Goal: Information Seeking & Learning: Check status

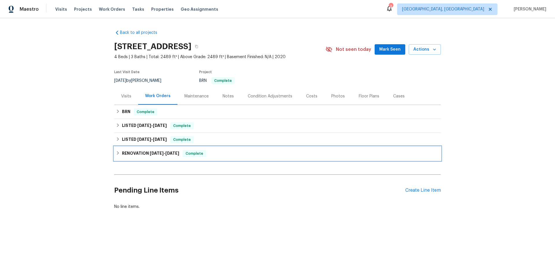
click at [150, 152] on span "[DATE]" at bounding box center [157, 153] width 14 height 4
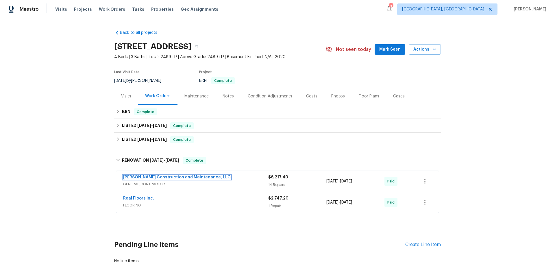
click at [194, 177] on link "[PERSON_NAME] Construction and Maintenance, LLC" at bounding box center [177, 177] width 108 height 4
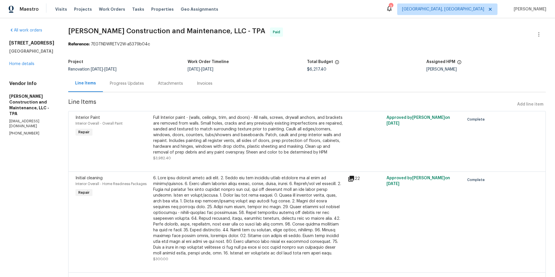
click at [96, 85] on div "Line Items" at bounding box center [85, 83] width 21 height 6
click at [126, 84] on div "Progress Updates" at bounding box center [127, 84] width 34 height 6
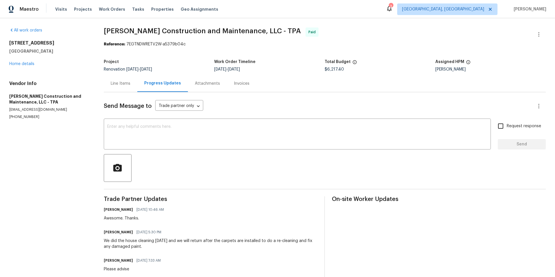
click at [126, 81] on div "Line Items" at bounding box center [121, 84] width 20 height 6
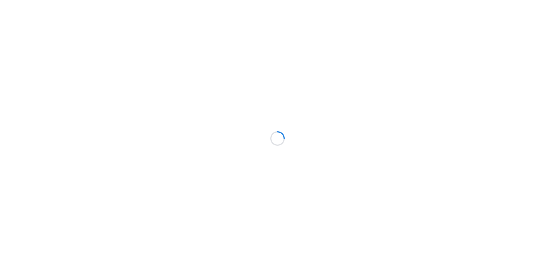
click at [146, 154] on div at bounding box center [277, 138] width 555 height 277
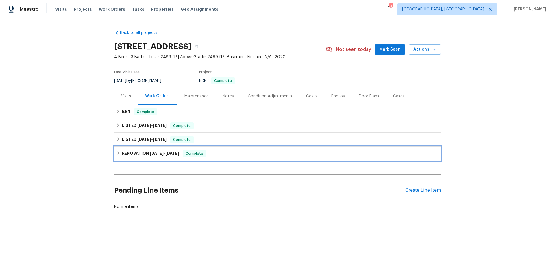
click at [143, 154] on h6 "RENOVATION 8/20/24 - 8/30/24" at bounding box center [150, 153] width 57 height 7
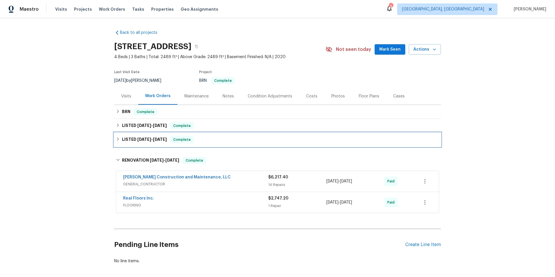
click at [161, 140] on span "[DATE]" at bounding box center [160, 139] width 14 height 4
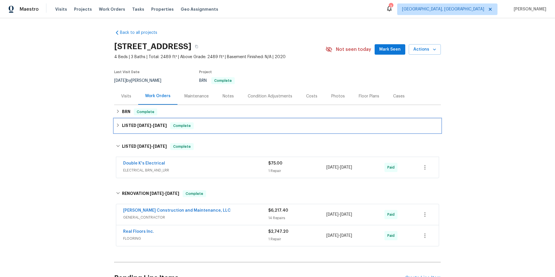
click at [156, 129] on h6 "LISTED 5/14/25 - 5/19/25" at bounding box center [144, 125] width 45 height 7
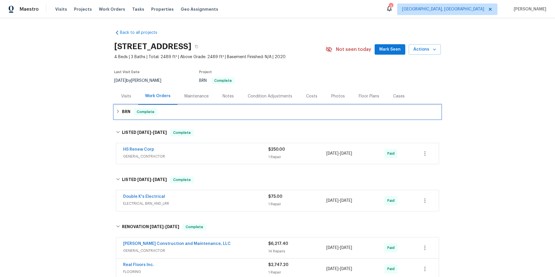
click at [127, 111] on h6 "BRN" at bounding box center [126, 111] width 8 height 7
